Goal: Contribute content: Contribute content

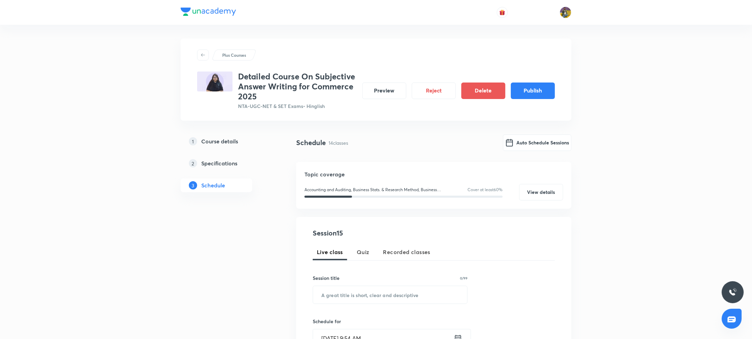
scroll to position [271, 0]
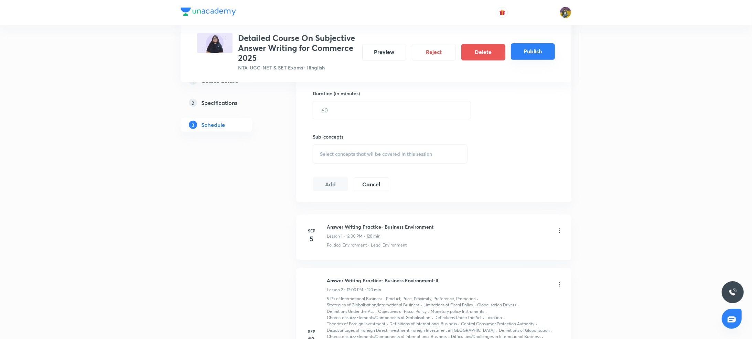
click at [533, 53] on button "Publish" at bounding box center [533, 51] width 44 height 17
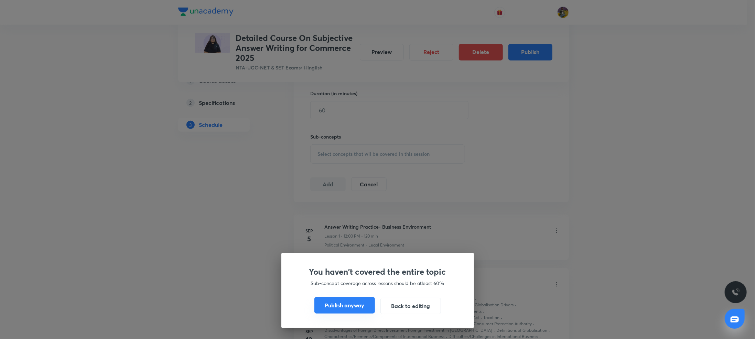
click at [357, 311] on button "Publish anyway" at bounding box center [345, 305] width 61 height 17
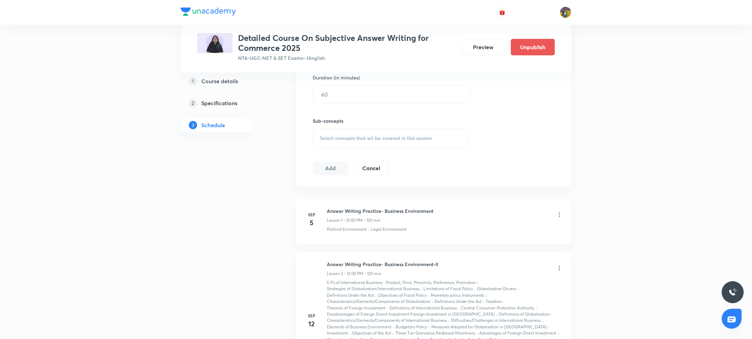
scroll to position [262, 0]
